Goal: Navigation & Orientation: Find specific page/section

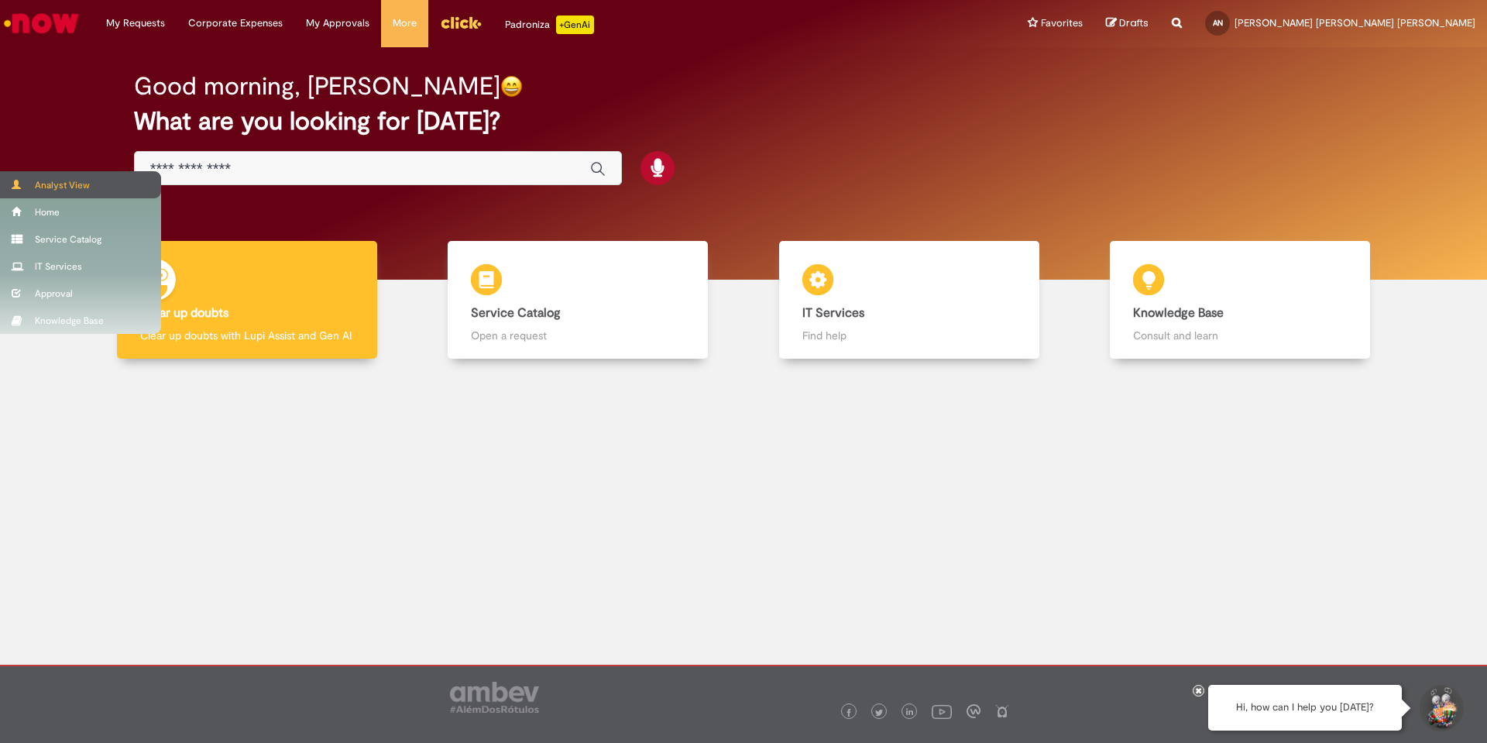
click at [39, 176] on div "Analyst View" at bounding box center [80, 184] width 161 height 27
click at [19, 194] on div "Analyst View" at bounding box center [80, 184] width 161 height 27
